Goal: Transaction & Acquisition: Purchase product/service

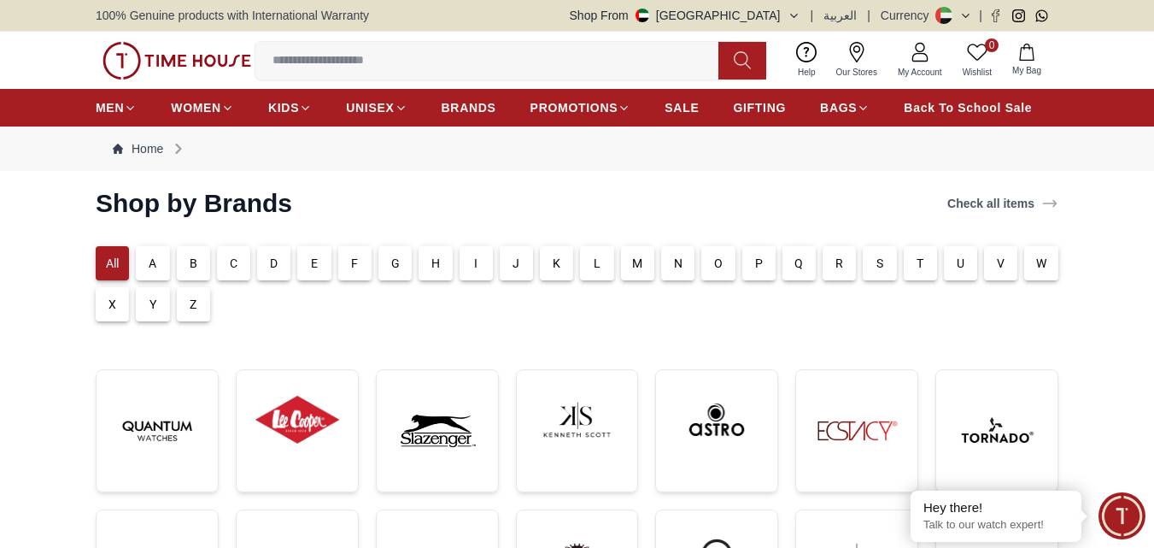
click at [913, 261] on div "T" at bounding box center [920, 263] width 33 height 34
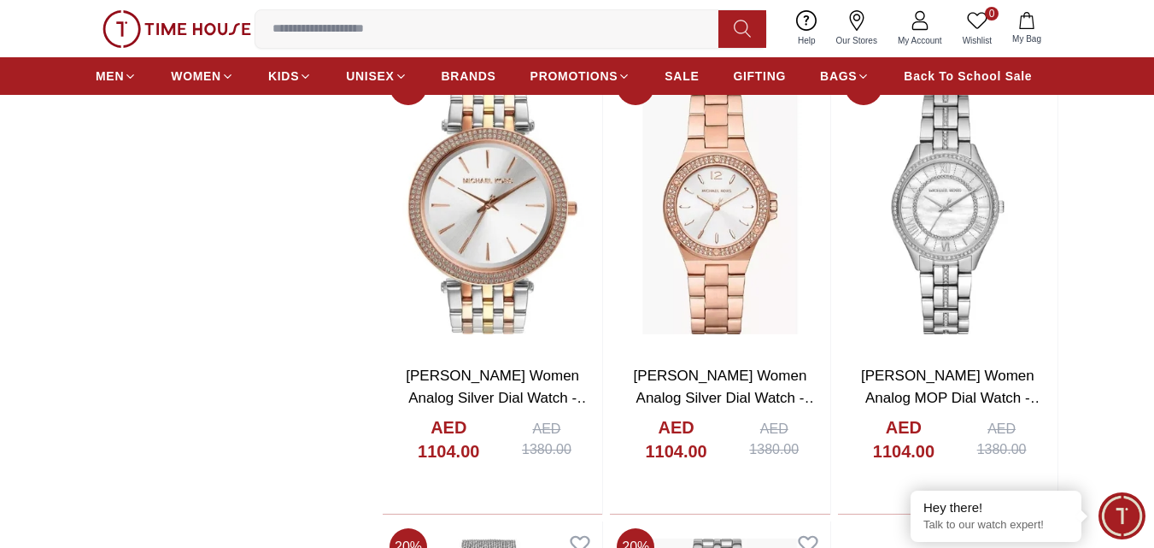
scroll to position [2819, 0]
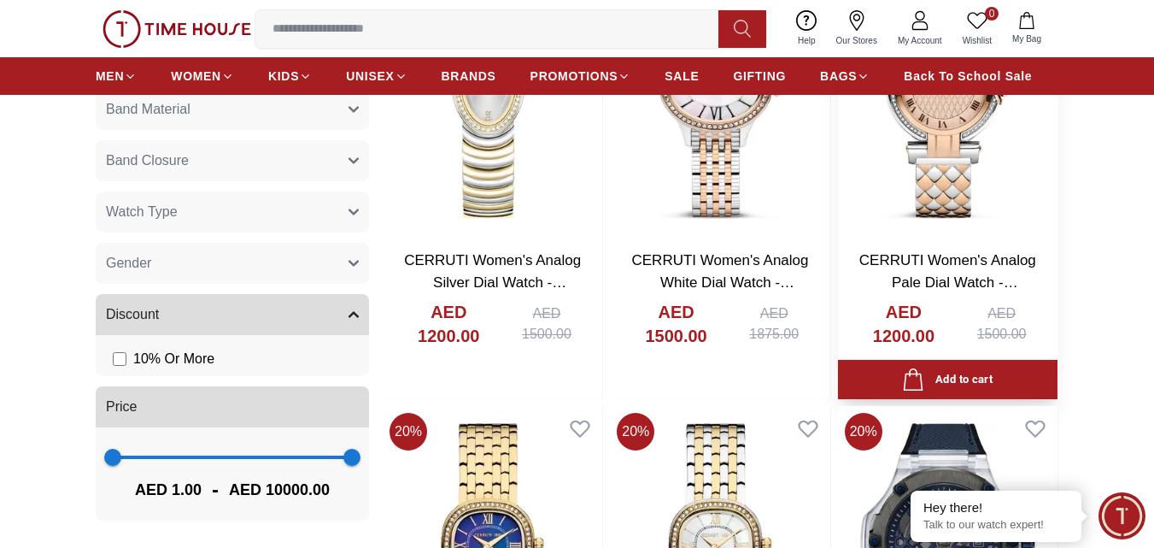
scroll to position [1025, 0]
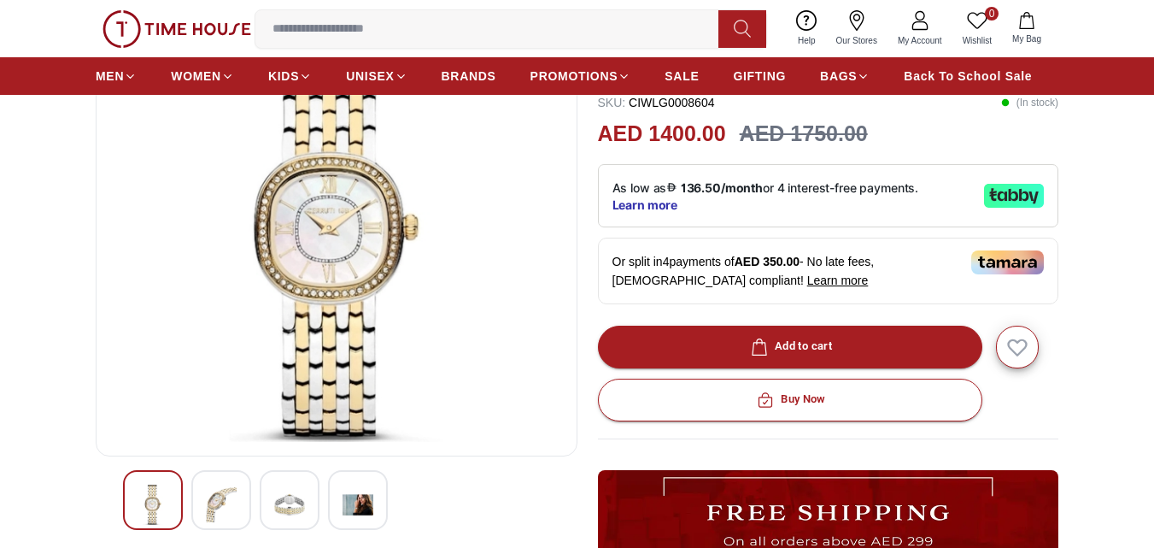
click at [205, 513] on div at bounding box center [221, 500] width 60 height 60
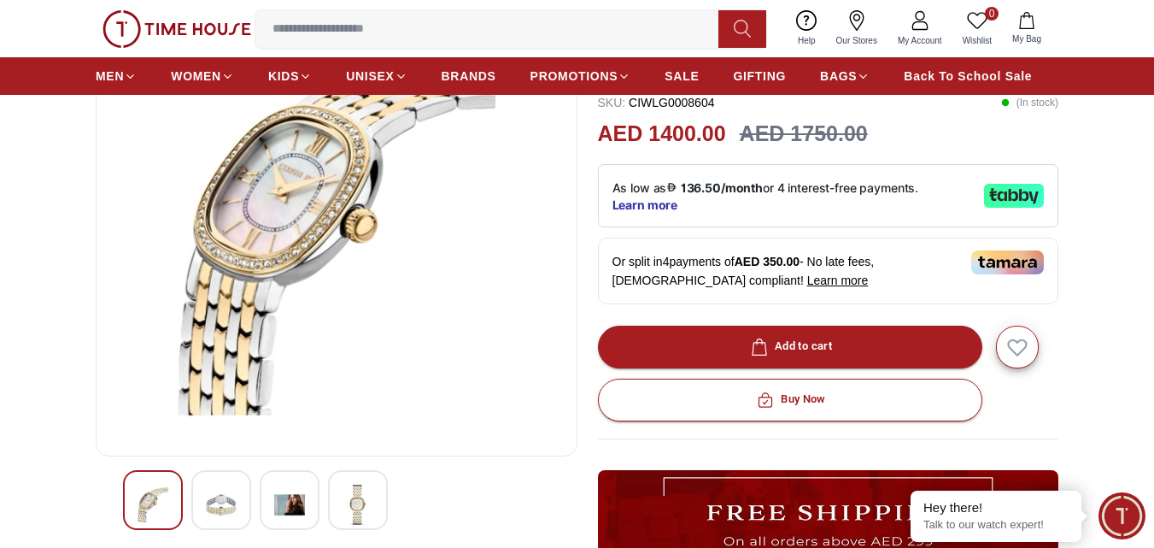
click at [380, 500] on div at bounding box center [358, 500] width 60 height 60
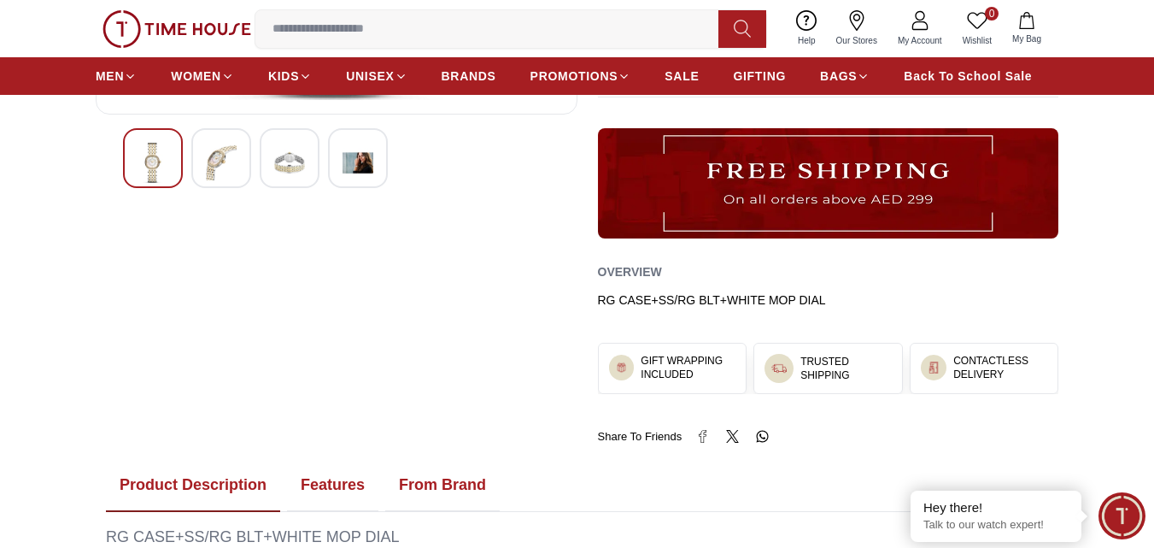
scroll to position [85, 0]
